Goal: Transaction & Acquisition: Subscribe to service/newsletter

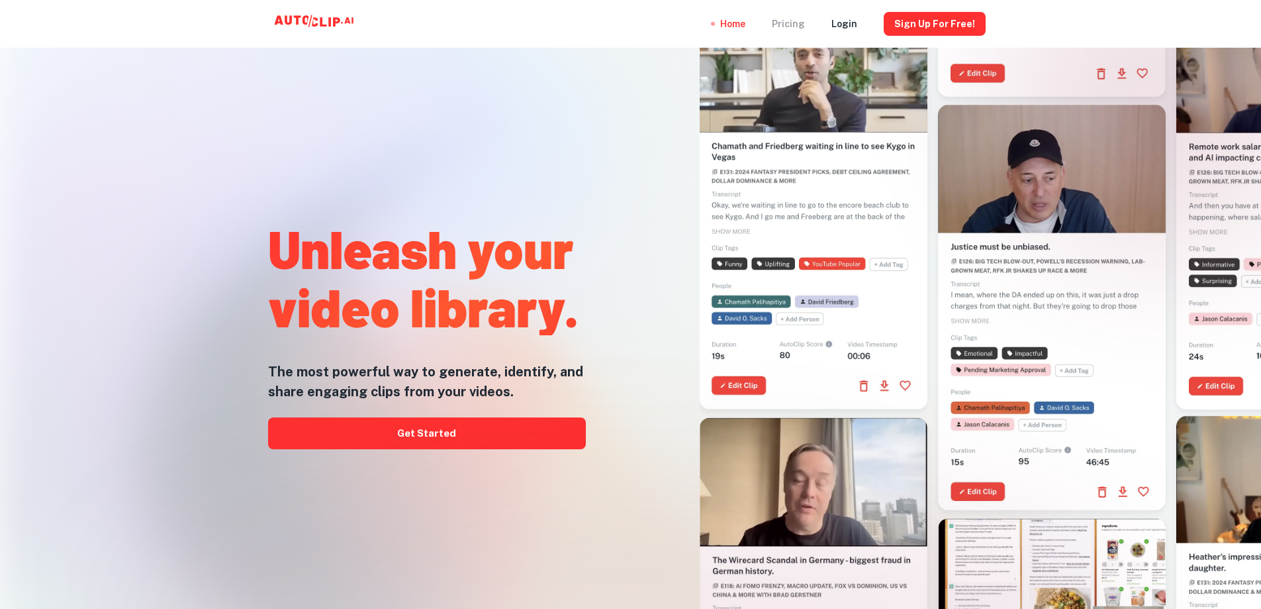
click at [793, 24] on div "Pricing" at bounding box center [788, 24] width 33 height 48
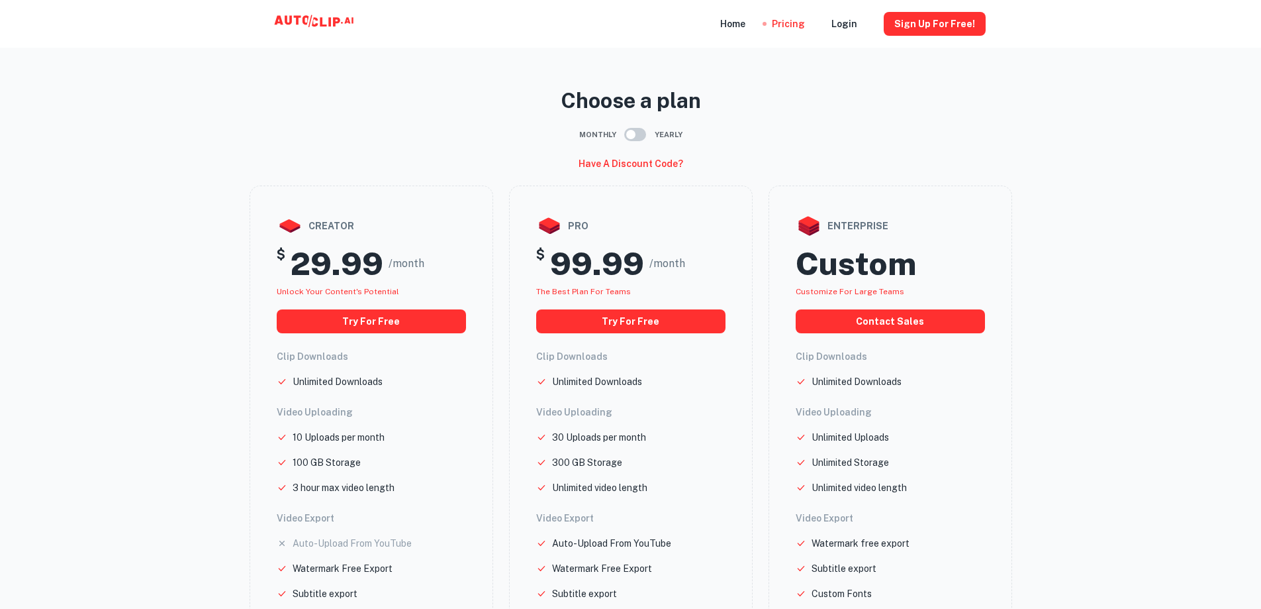
click at [632, 135] on input "checkbox" at bounding box center [630, 134] width 75 height 25
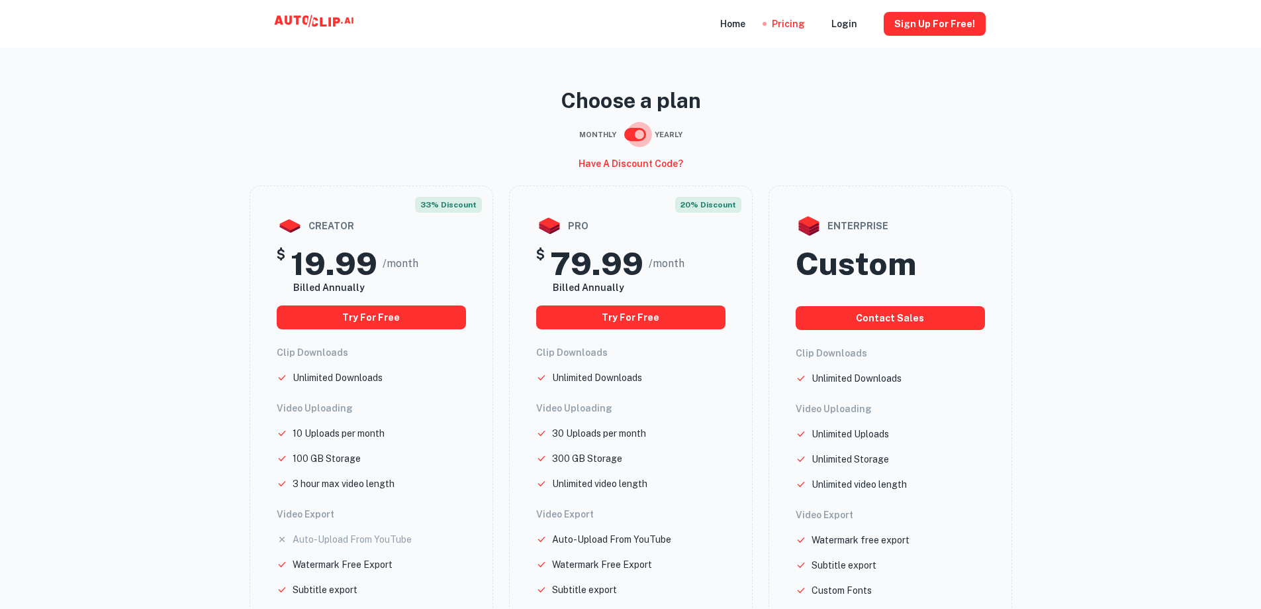
click at [632, 135] on input "checkbox" at bounding box center [639, 134] width 75 height 25
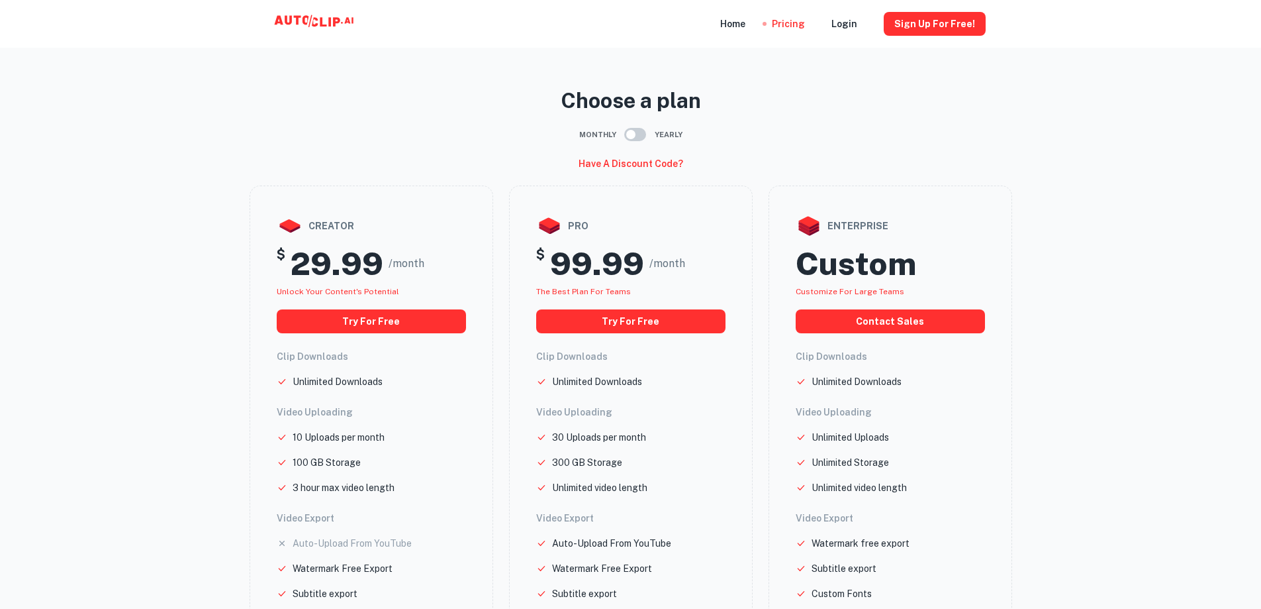
click at [632, 135] on input "checkbox" at bounding box center [630, 134] width 75 height 25
checkbox input "true"
click at [736, 26] on div "Home" at bounding box center [732, 24] width 25 height 48
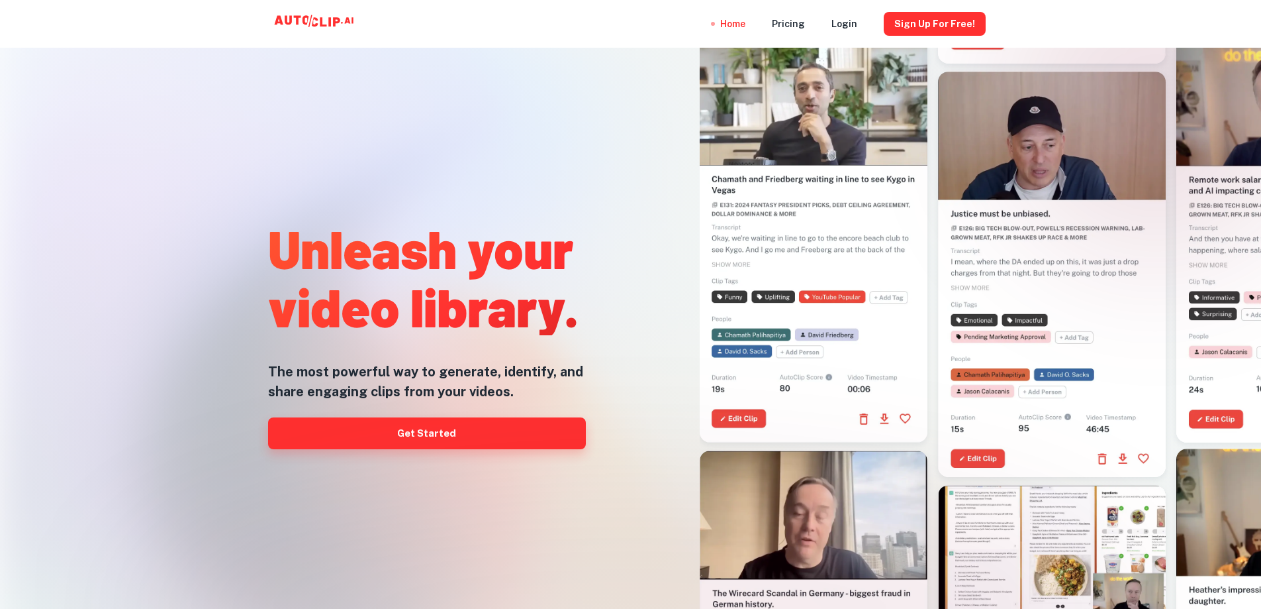
click at [403, 420] on link "Get Started" at bounding box center [427, 433] width 318 height 32
